Goal: Use online tool/utility

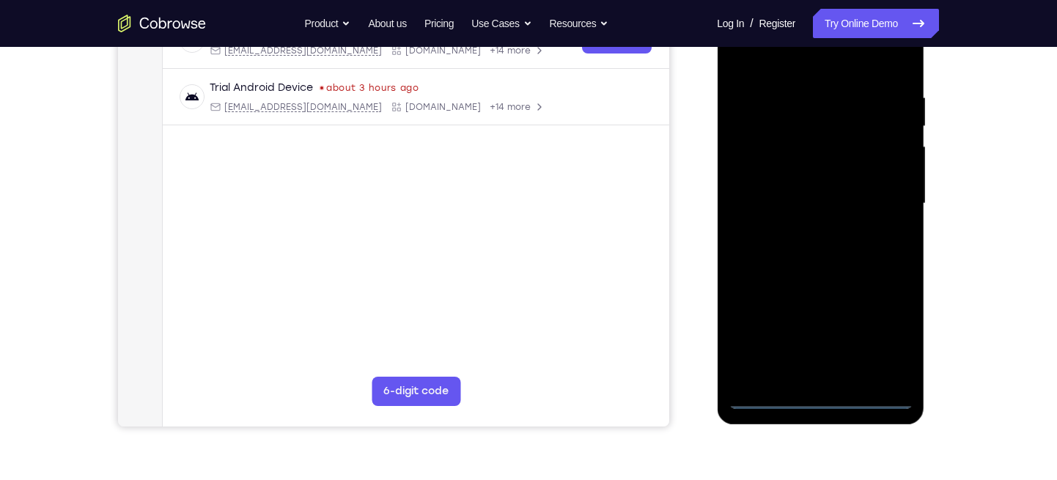
scroll to position [251, 0]
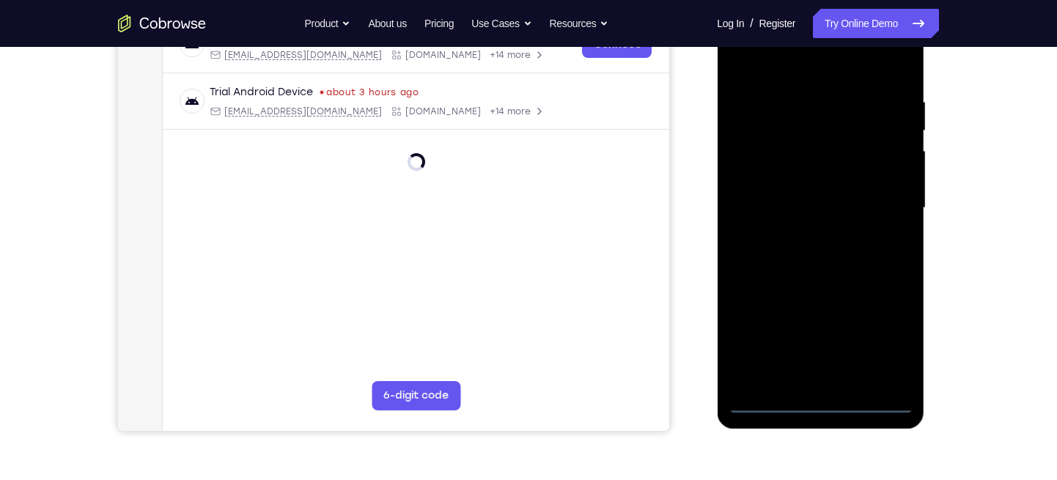
click at [815, 398] on div at bounding box center [820, 208] width 185 height 410
click at [900, 339] on div at bounding box center [820, 208] width 185 height 410
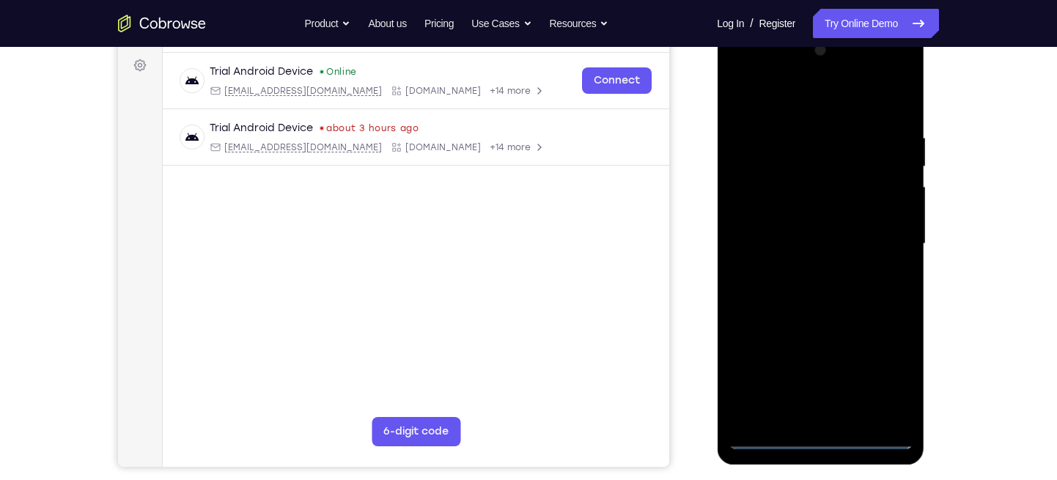
scroll to position [214, 0]
click at [759, 78] on div at bounding box center [820, 245] width 185 height 410
click at [759, 199] on div at bounding box center [820, 245] width 185 height 410
click at [772, 248] on div at bounding box center [820, 245] width 185 height 410
click at [794, 229] on div at bounding box center [820, 245] width 185 height 410
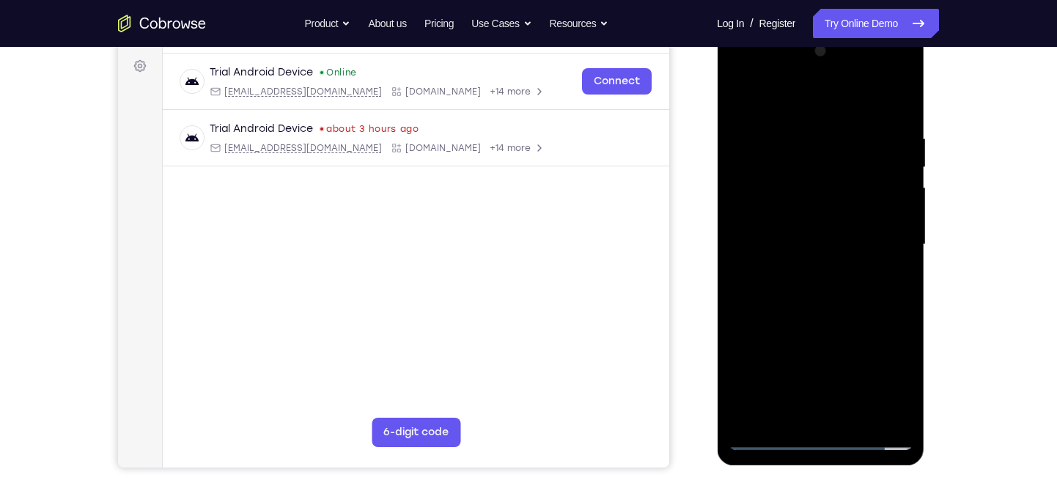
click at [790, 260] on div at bounding box center [820, 245] width 185 height 410
click at [806, 322] on div at bounding box center [820, 245] width 185 height 410
click at [886, 113] on div at bounding box center [820, 245] width 185 height 410
click at [885, 207] on div at bounding box center [820, 245] width 185 height 410
click at [891, 201] on div at bounding box center [820, 245] width 185 height 410
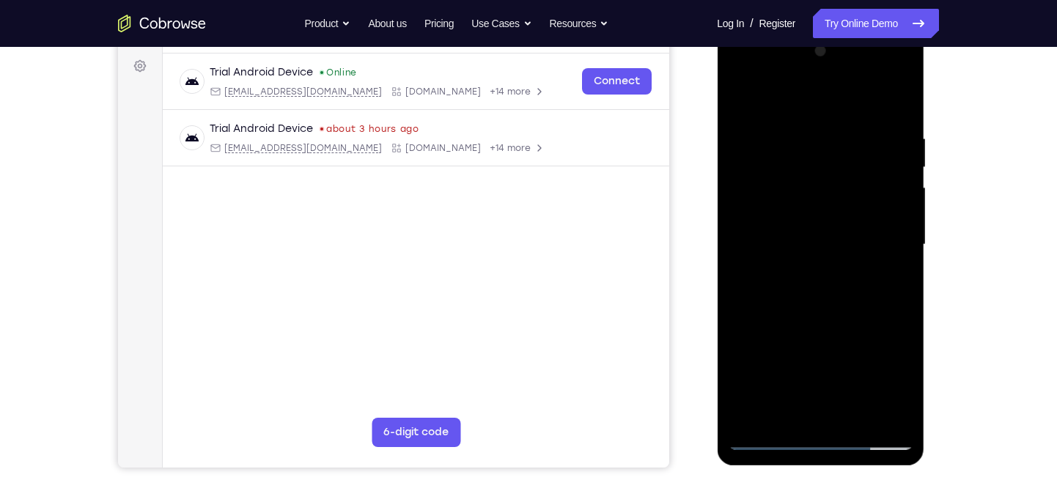
drag, startPoint x: 841, startPoint y: 302, endPoint x: 802, endPoint y: 158, distance: 149.5
click at [802, 158] on div at bounding box center [820, 245] width 185 height 410
click at [769, 414] on div at bounding box center [820, 244] width 185 height 410
click at [774, 213] on div at bounding box center [820, 244] width 185 height 410
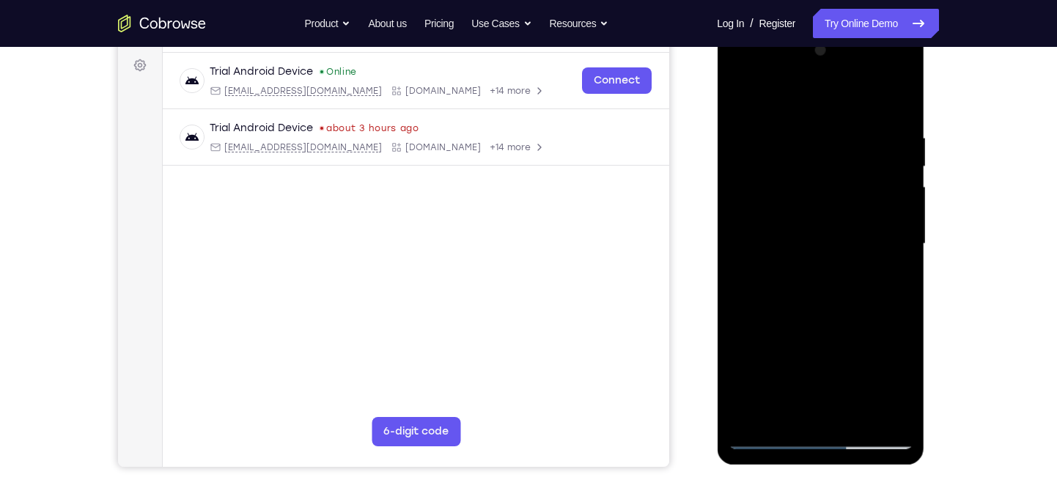
click at [814, 287] on div at bounding box center [820, 244] width 185 height 410
click at [839, 323] on div at bounding box center [820, 244] width 185 height 410
click at [867, 110] on div at bounding box center [820, 244] width 185 height 410
click at [808, 163] on div at bounding box center [820, 244] width 185 height 410
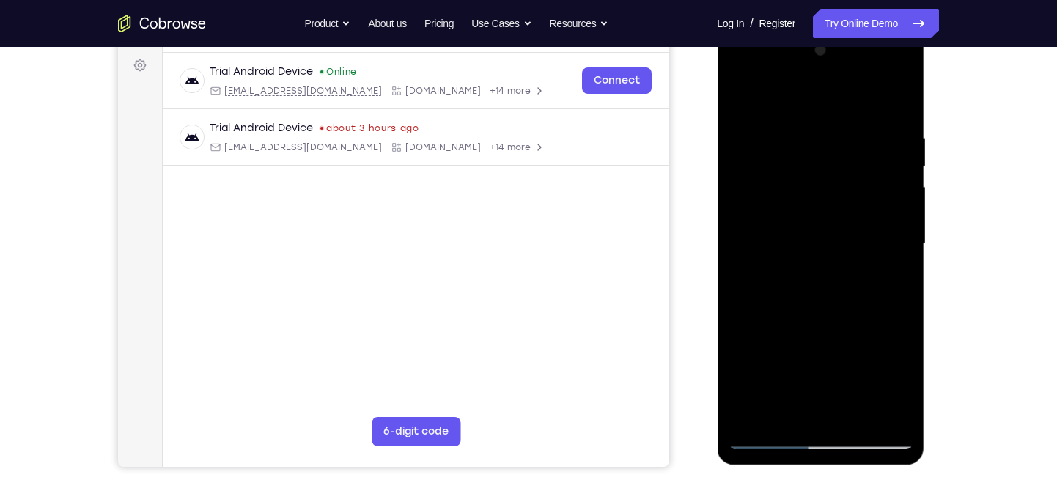
click at [808, 163] on div at bounding box center [820, 244] width 185 height 410
click at [738, 93] on div at bounding box center [820, 244] width 185 height 410
click at [737, 90] on div at bounding box center [820, 244] width 185 height 410
click at [816, 158] on div at bounding box center [820, 244] width 185 height 410
drag, startPoint x: 837, startPoint y: 257, endPoint x: 838, endPoint y: 183, distance: 73.3
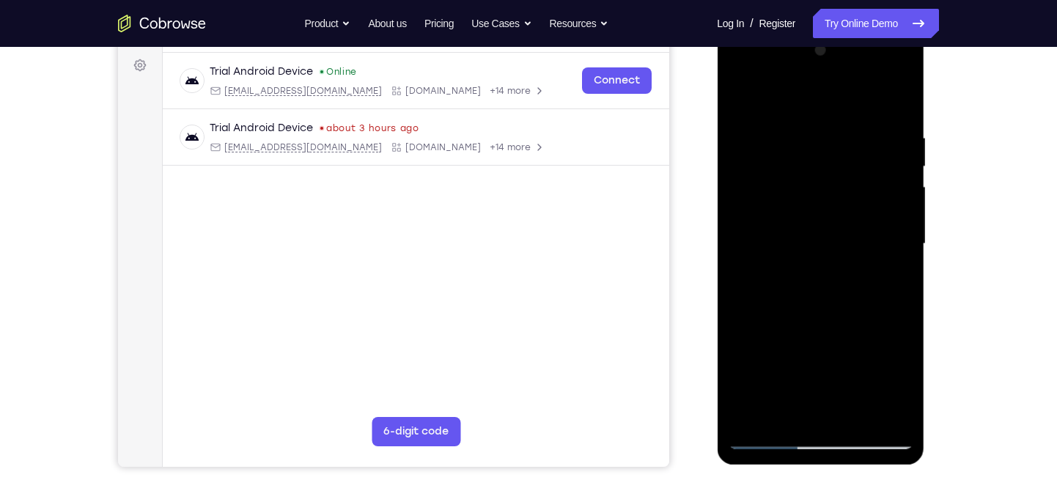
click at [838, 183] on div at bounding box center [820, 244] width 185 height 410
click at [733, 95] on div at bounding box center [820, 244] width 185 height 410
click at [800, 361] on div at bounding box center [820, 244] width 185 height 410
drag, startPoint x: 841, startPoint y: 277, endPoint x: 848, endPoint y: 169, distance: 108.0
click at [848, 169] on div at bounding box center [820, 244] width 185 height 410
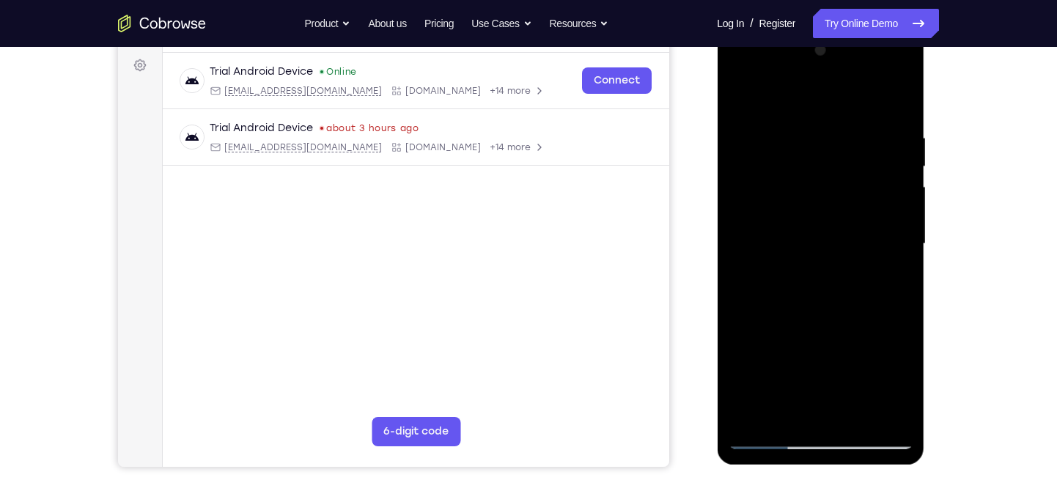
drag, startPoint x: 857, startPoint y: 284, endPoint x: 864, endPoint y: 232, distance: 53.3
click at [864, 232] on div at bounding box center [820, 244] width 185 height 410
click at [739, 89] on div at bounding box center [820, 244] width 185 height 410
click at [737, 95] on div at bounding box center [820, 244] width 185 height 410
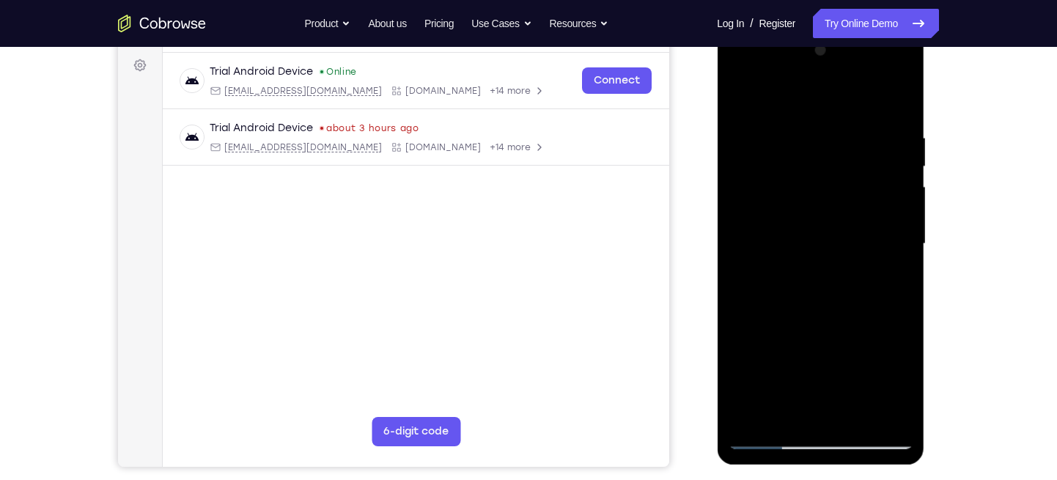
click at [737, 95] on div at bounding box center [820, 244] width 185 height 410
click at [746, 97] on div at bounding box center [820, 244] width 185 height 410
drag, startPoint x: 800, startPoint y: 296, endPoint x: 814, endPoint y: 162, distance: 134.8
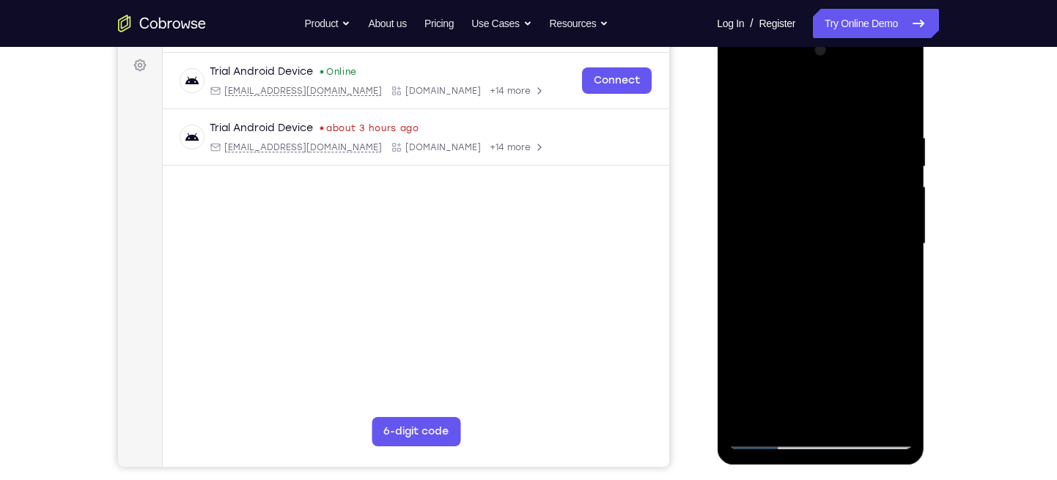
click at [814, 162] on div at bounding box center [820, 244] width 185 height 410
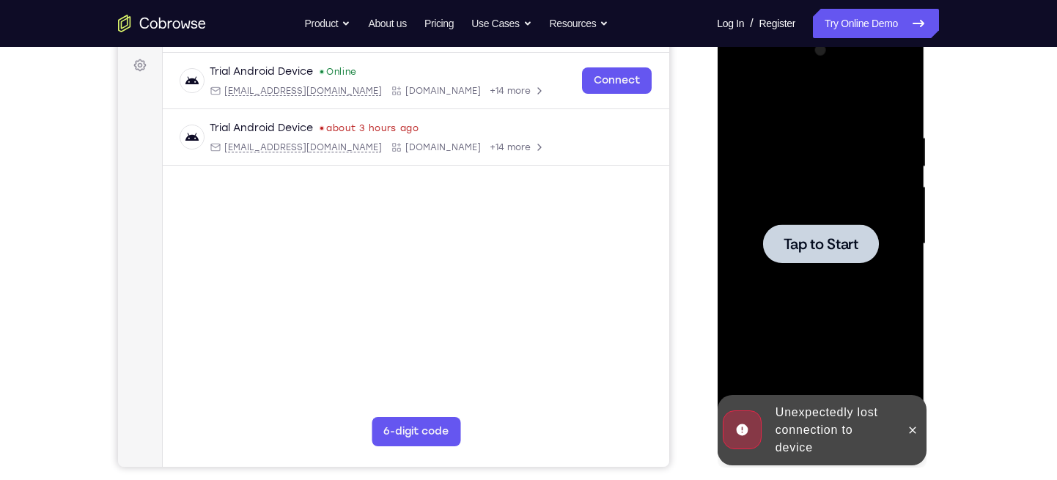
click at [840, 231] on div at bounding box center [820, 243] width 116 height 39
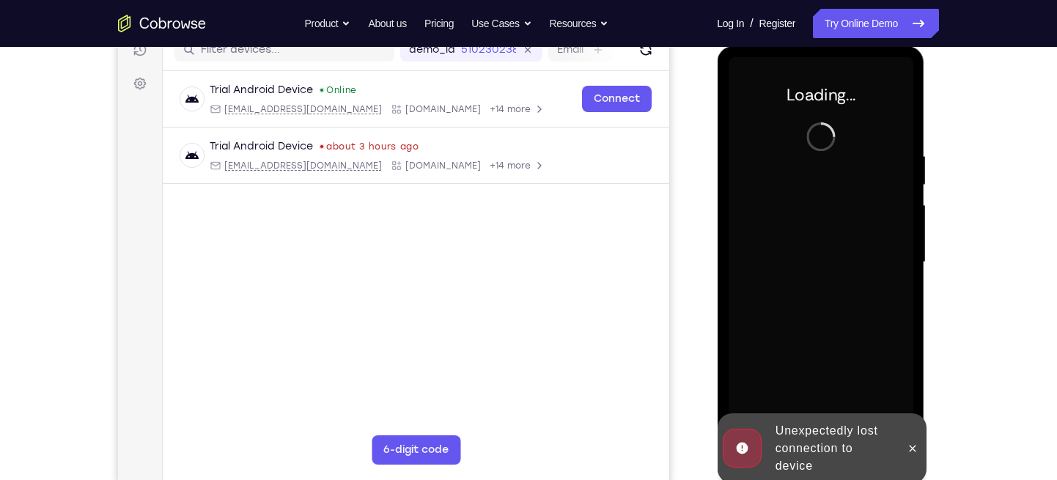
scroll to position [199, 0]
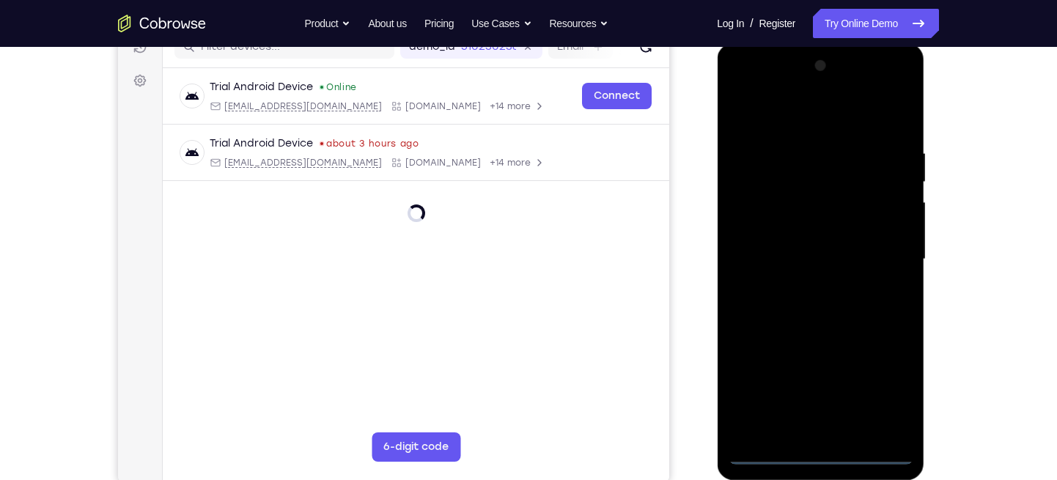
click at [827, 449] on div at bounding box center [820, 259] width 185 height 410
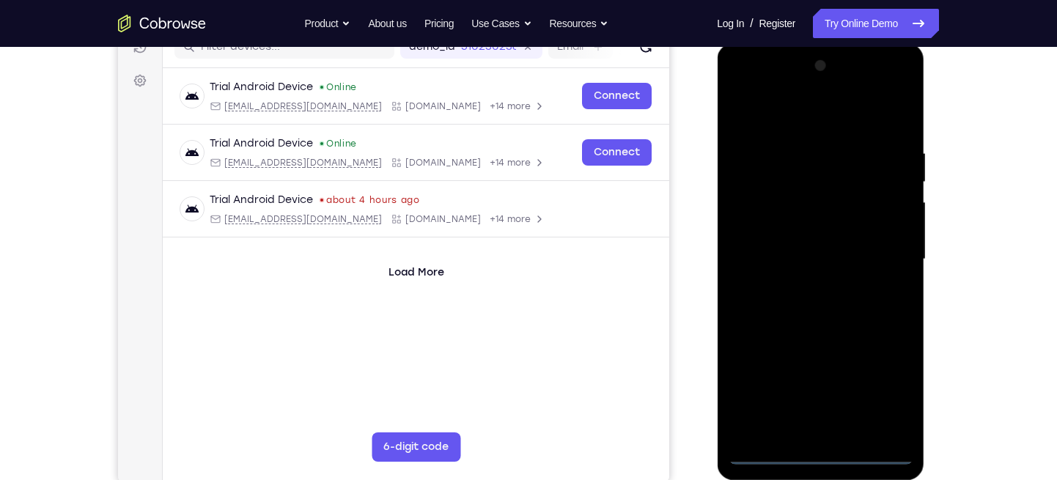
click at [889, 394] on div at bounding box center [820, 259] width 185 height 410
click at [741, 89] on div at bounding box center [820, 259] width 185 height 410
click at [888, 260] on div at bounding box center [820, 259] width 185 height 410
click at [878, 260] on div at bounding box center [820, 259] width 185 height 410
click at [878, 254] on div at bounding box center [820, 259] width 185 height 410
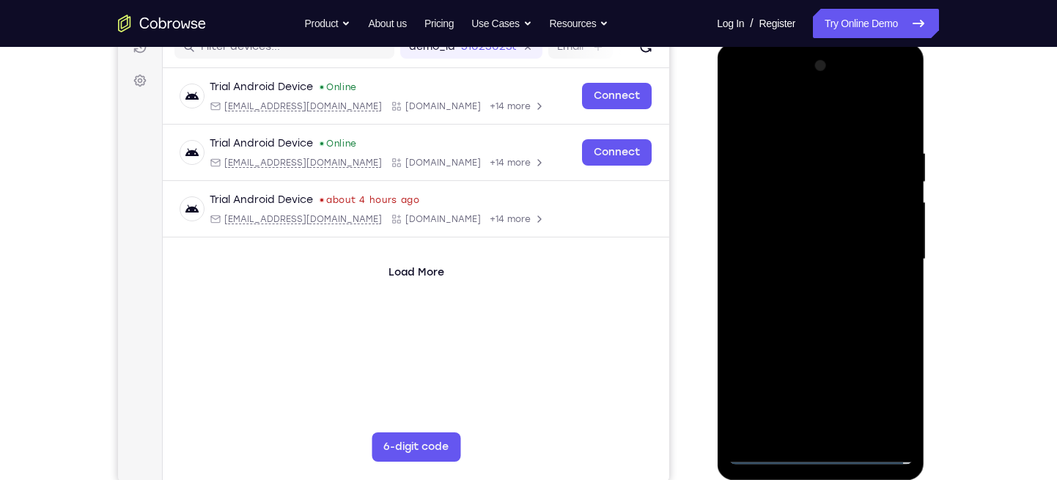
click at [880, 246] on div at bounding box center [820, 259] width 185 height 410
click at [808, 284] on div at bounding box center [820, 259] width 185 height 410
click at [775, 250] on div at bounding box center [820, 259] width 185 height 410
click at [799, 196] on div at bounding box center [820, 259] width 185 height 410
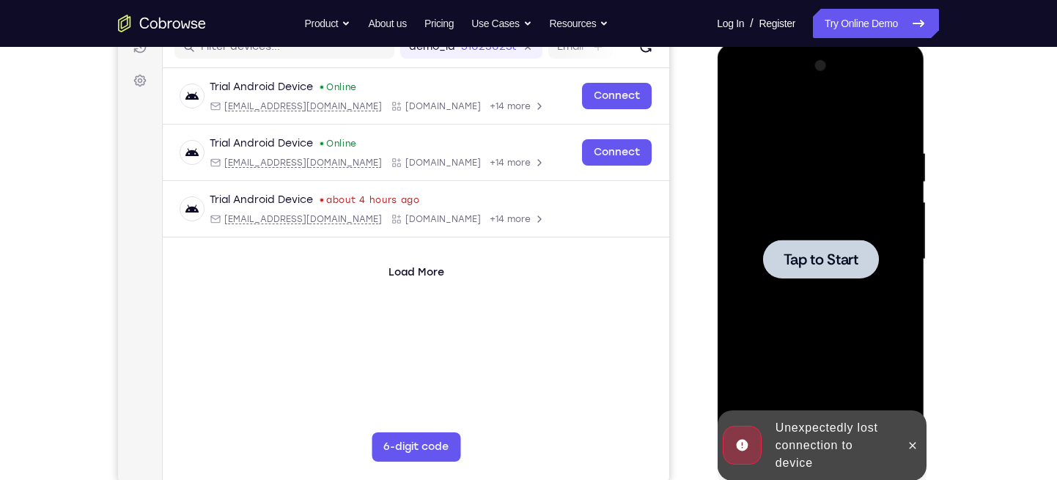
click at [798, 252] on span "Tap to Start" at bounding box center [820, 259] width 75 height 15
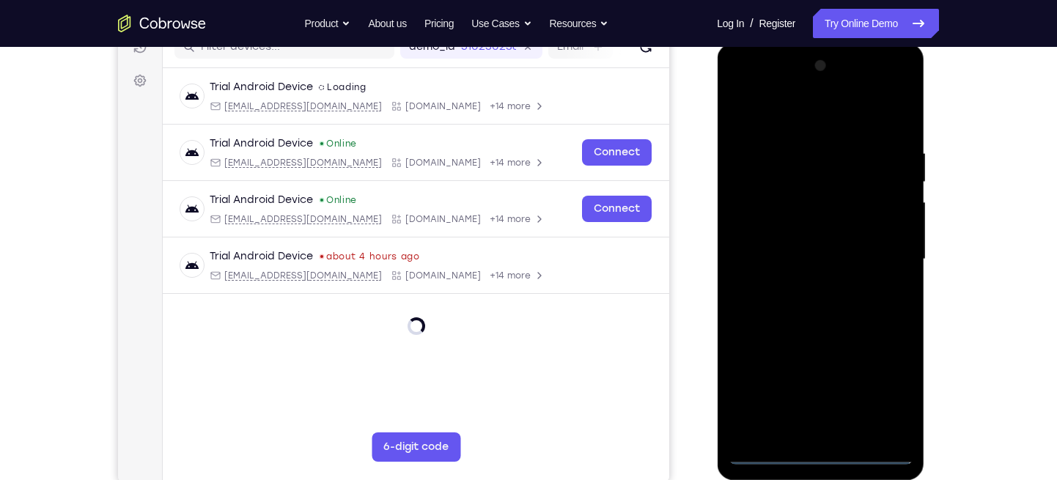
click at [822, 456] on div at bounding box center [820, 259] width 185 height 410
click at [885, 387] on div at bounding box center [820, 259] width 185 height 410
click at [745, 84] on div at bounding box center [820, 259] width 185 height 410
click at [881, 246] on div at bounding box center [820, 259] width 185 height 410
click at [803, 284] on div at bounding box center [820, 259] width 185 height 410
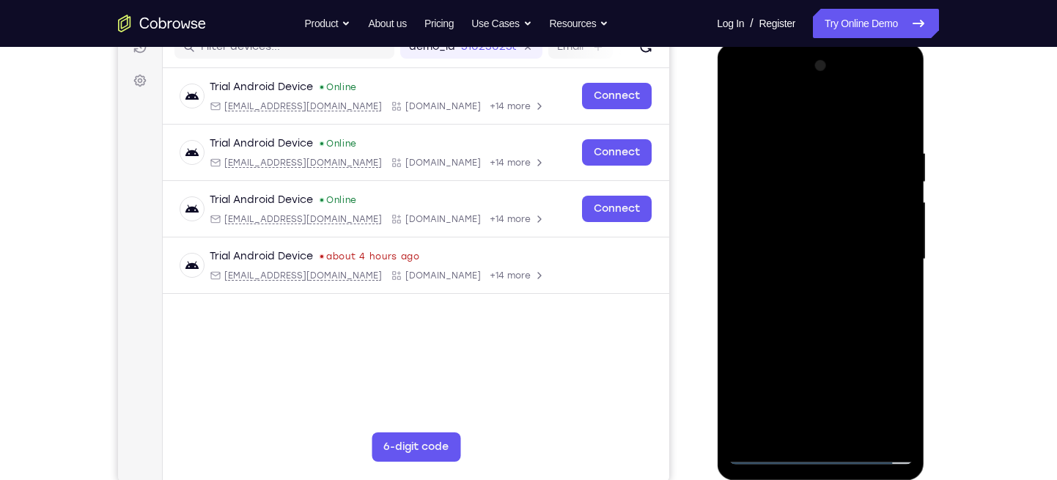
click at [781, 229] on div at bounding box center [820, 259] width 185 height 410
drag, startPoint x: 887, startPoint y: 199, endPoint x: 893, endPoint y: 146, distance: 53.1
click at [893, 146] on div at bounding box center [820, 259] width 185 height 410
click at [811, 226] on div at bounding box center [820, 259] width 185 height 410
drag, startPoint x: 856, startPoint y: 275, endPoint x: 866, endPoint y: 153, distance: 122.1
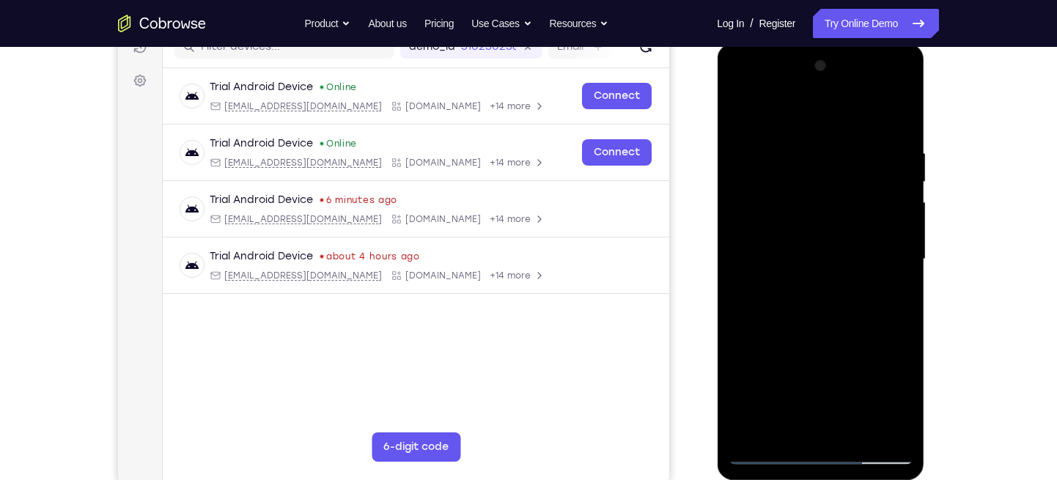
click at [866, 153] on div at bounding box center [820, 259] width 185 height 410
drag, startPoint x: 824, startPoint y: 382, endPoint x: 829, endPoint y: 187, distance: 195.0
click at [829, 187] on div at bounding box center [820, 259] width 185 height 410
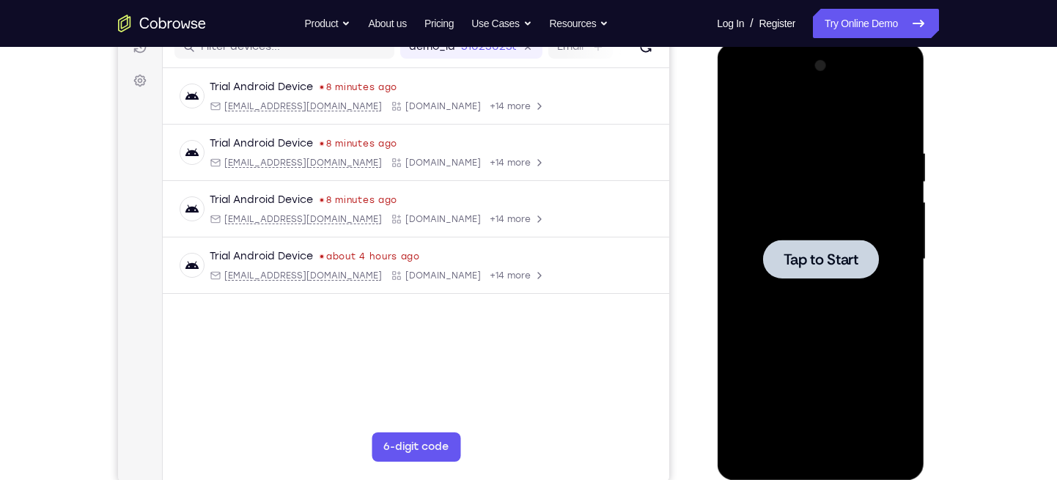
click at [847, 212] on div at bounding box center [820, 259] width 185 height 410
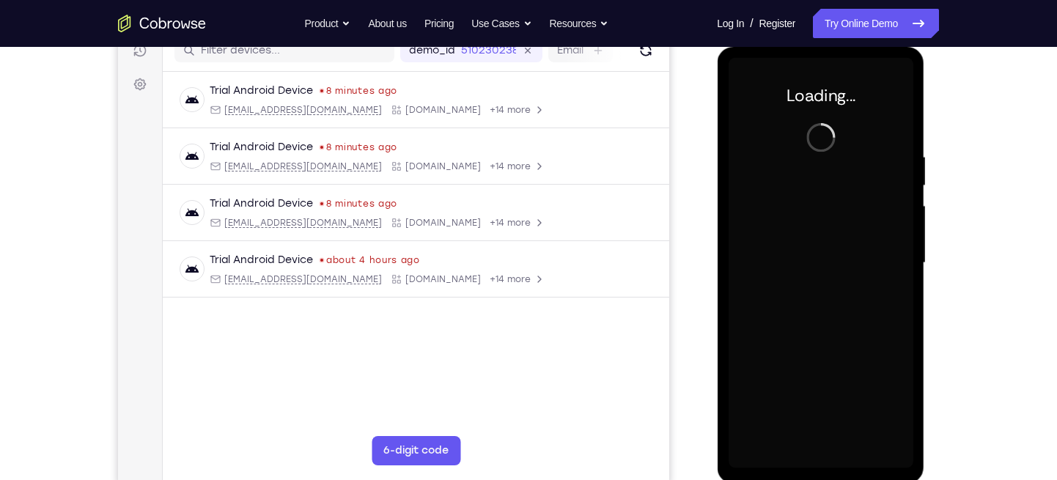
scroll to position [195, 0]
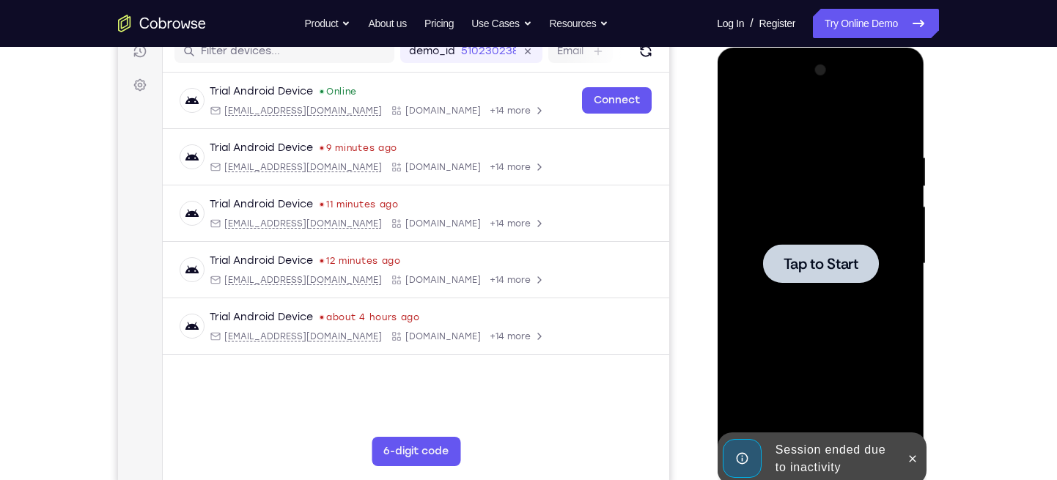
click at [799, 237] on div at bounding box center [820, 264] width 185 height 410
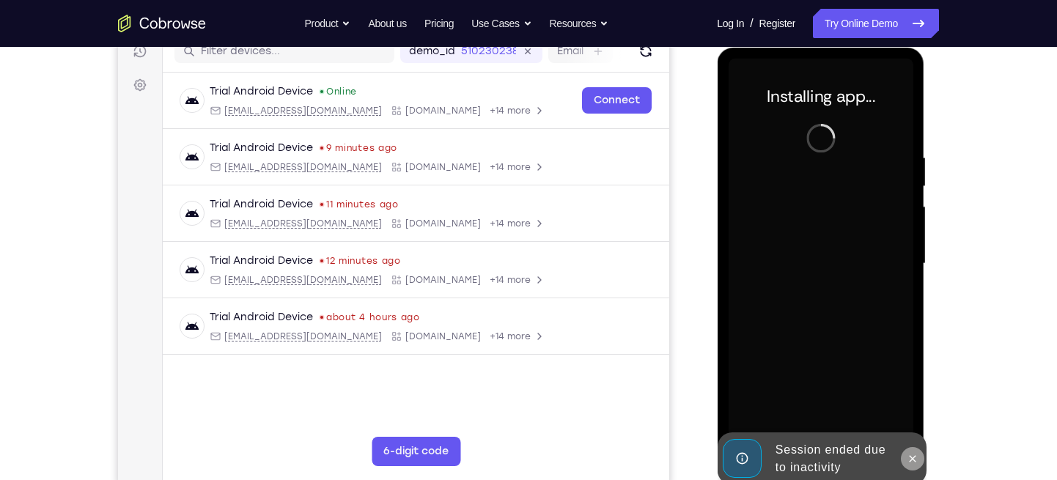
click at [915, 461] on icon at bounding box center [912, 458] width 7 height 7
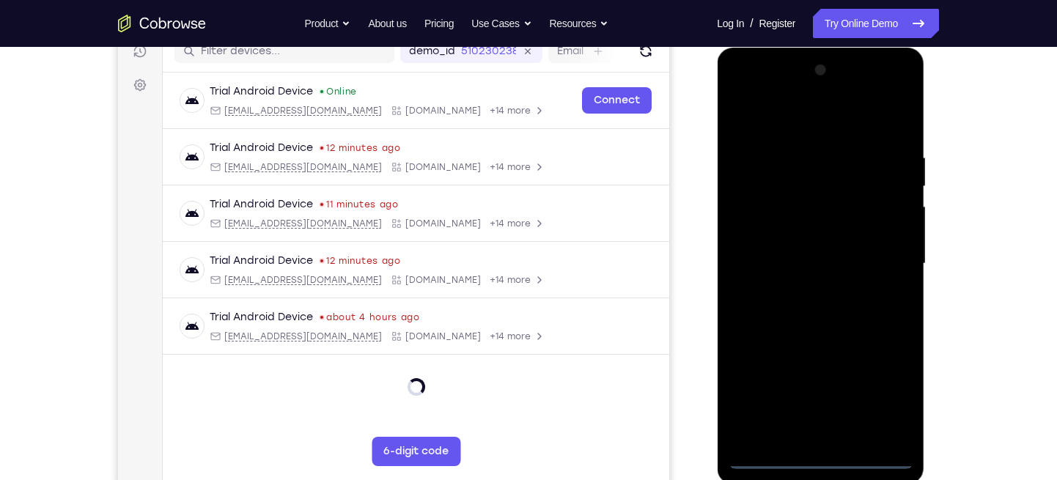
click at [816, 454] on div at bounding box center [820, 264] width 185 height 410
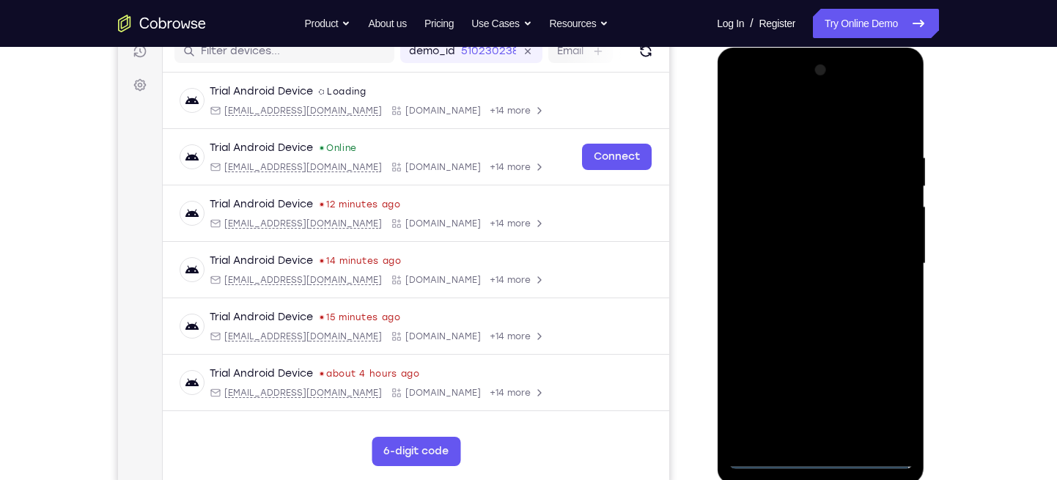
click at [816, 462] on div at bounding box center [820, 264] width 185 height 410
click at [879, 386] on div at bounding box center [820, 264] width 185 height 410
click at [752, 93] on div at bounding box center [820, 264] width 185 height 410
click at [877, 264] on div at bounding box center [820, 264] width 185 height 410
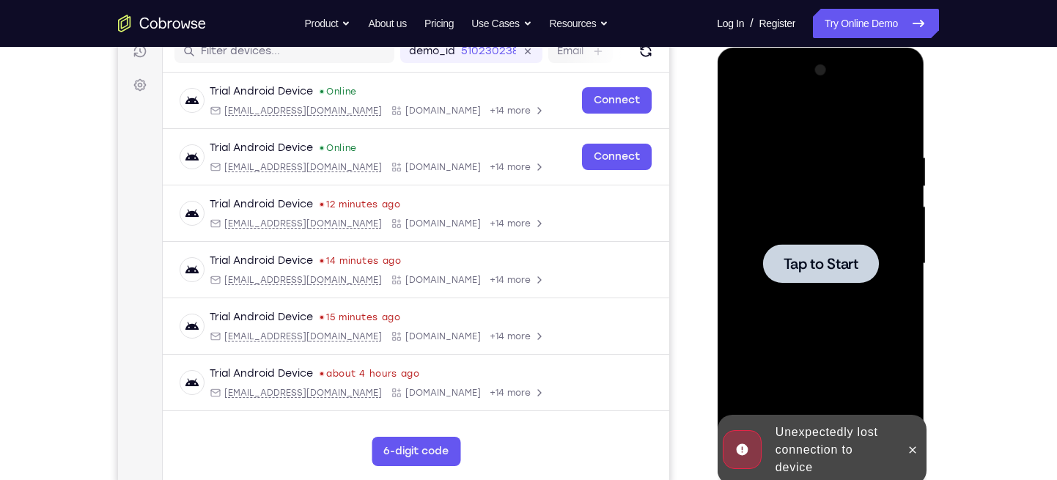
click at [879, 259] on div at bounding box center [820, 264] width 185 height 410
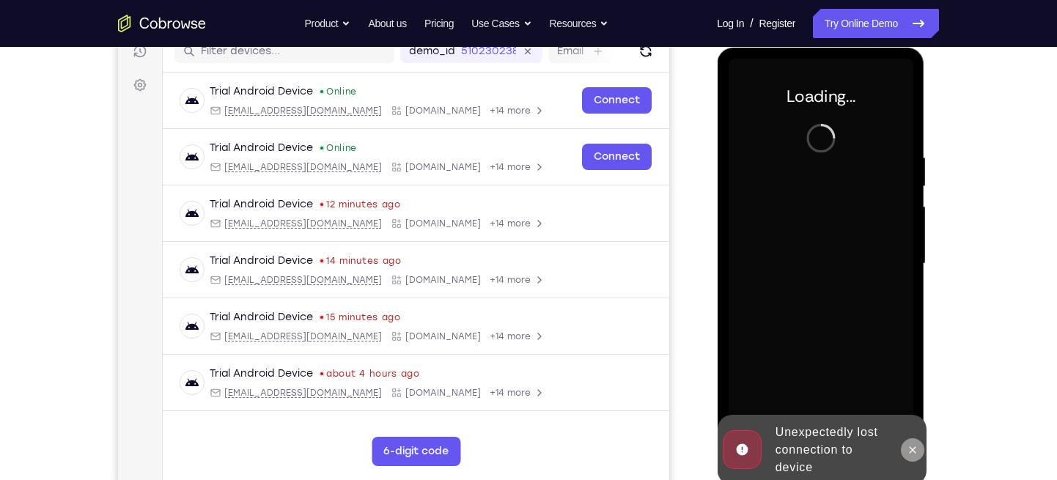
click at [910, 460] on button at bounding box center [911, 449] width 23 height 23
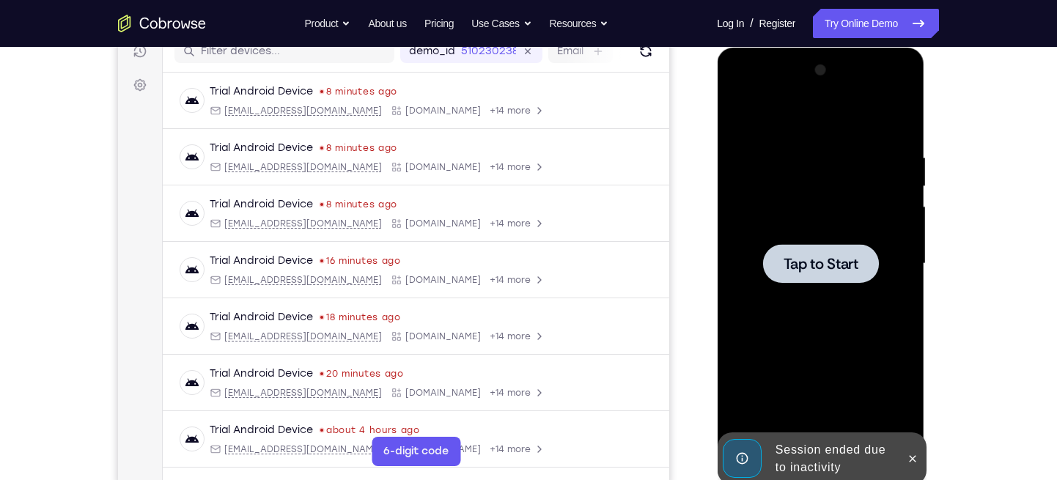
click at [807, 251] on div at bounding box center [820, 263] width 116 height 39
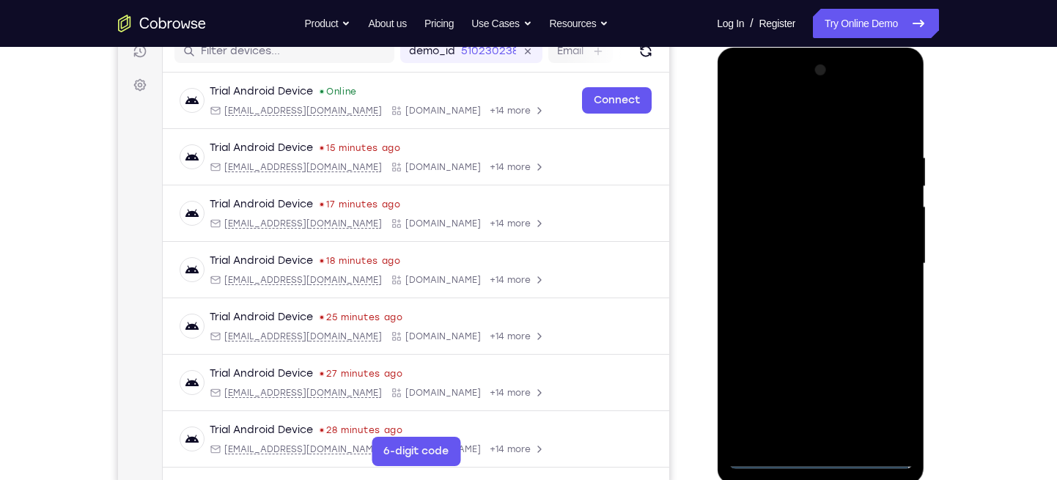
click at [820, 456] on div at bounding box center [820, 264] width 185 height 410
click at [881, 394] on div at bounding box center [820, 264] width 185 height 410
click at [741, 90] on div at bounding box center [820, 264] width 185 height 410
click at [879, 262] on div at bounding box center [820, 264] width 185 height 410
click at [800, 293] on div at bounding box center [820, 264] width 185 height 410
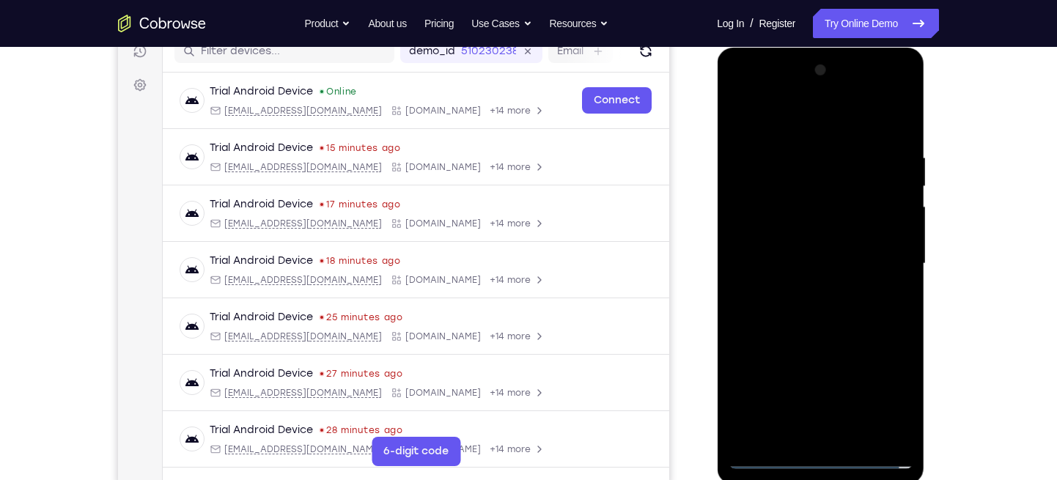
click at [775, 262] on div at bounding box center [820, 264] width 185 height 410
click at [790, 229] on div at bounding box center [820, 264] width 185 height 410
click at [754, 257] on div at bounding box center [820, 264] width 185 height 410
